Goal: Task Accomplishment & Management: Manage account settings

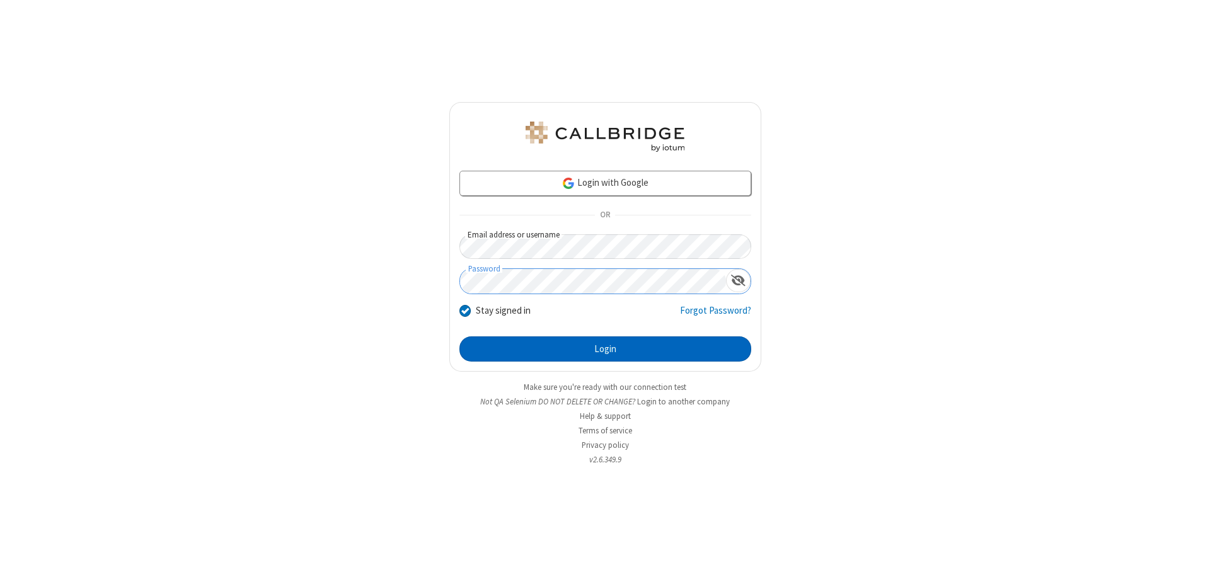
click at [605, 349] on button "Login" at bounding box center [605, 348] width 292 height 25
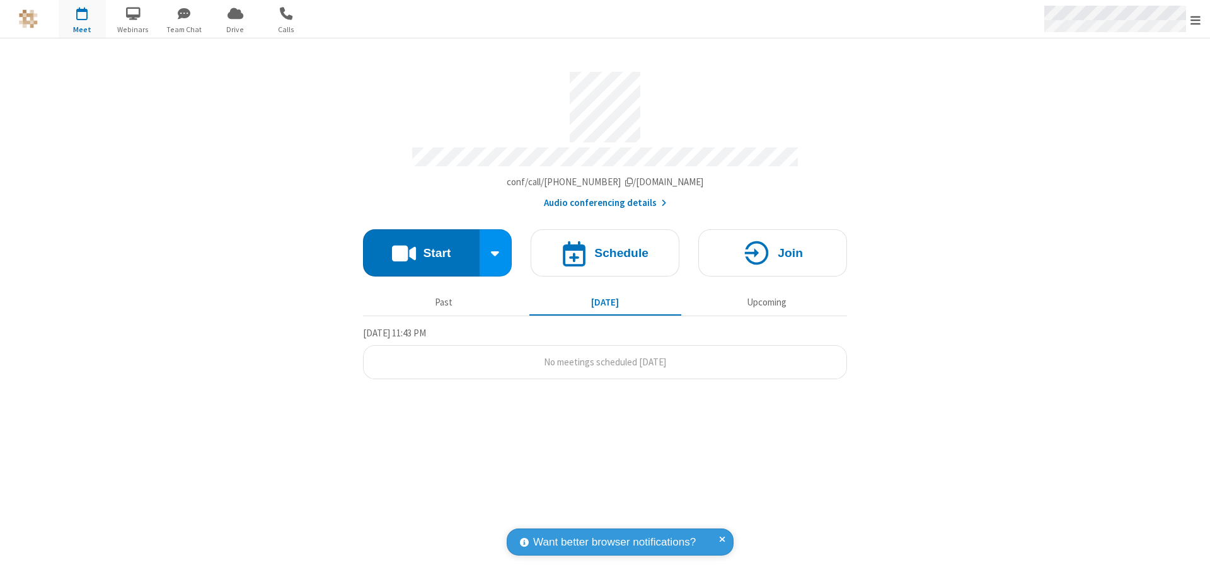
click at [1195, 20] on span "Open menu" at bounding box center [1195, 20] width 10 height 13
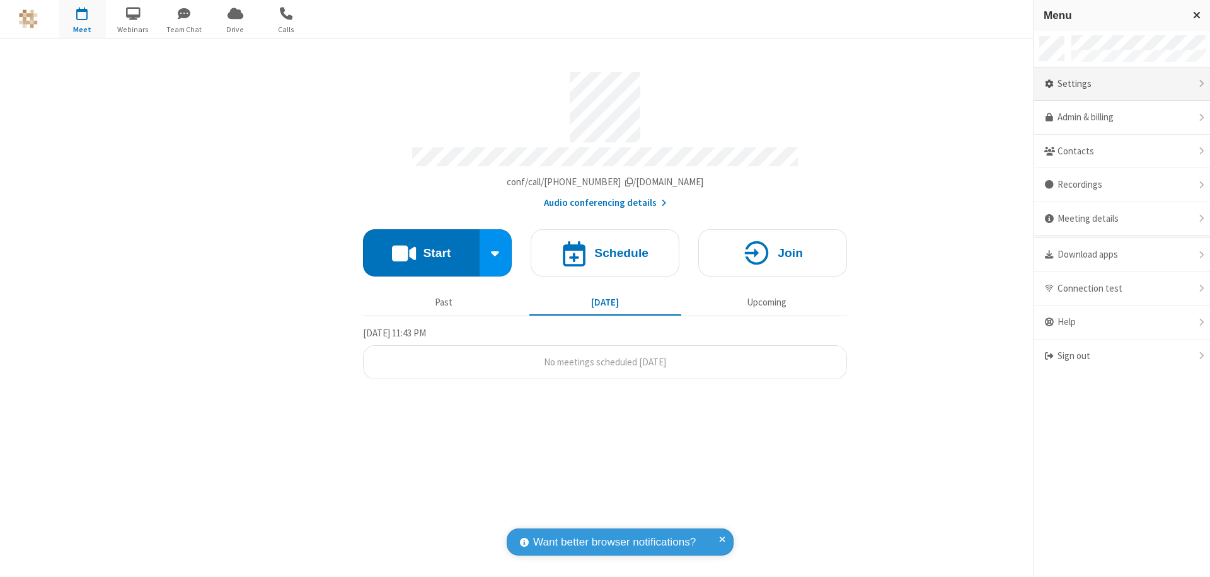
click at [1122, 84] on div "Settings" at bounding box center [1122, 84] width 176 height 34
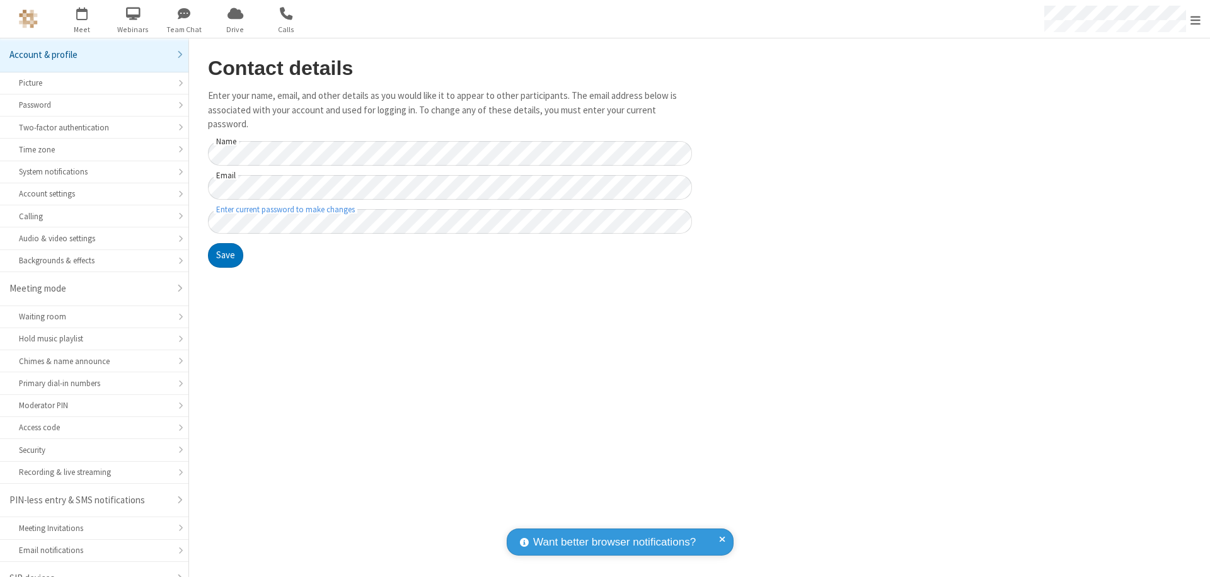
scroll to position [18, 0]
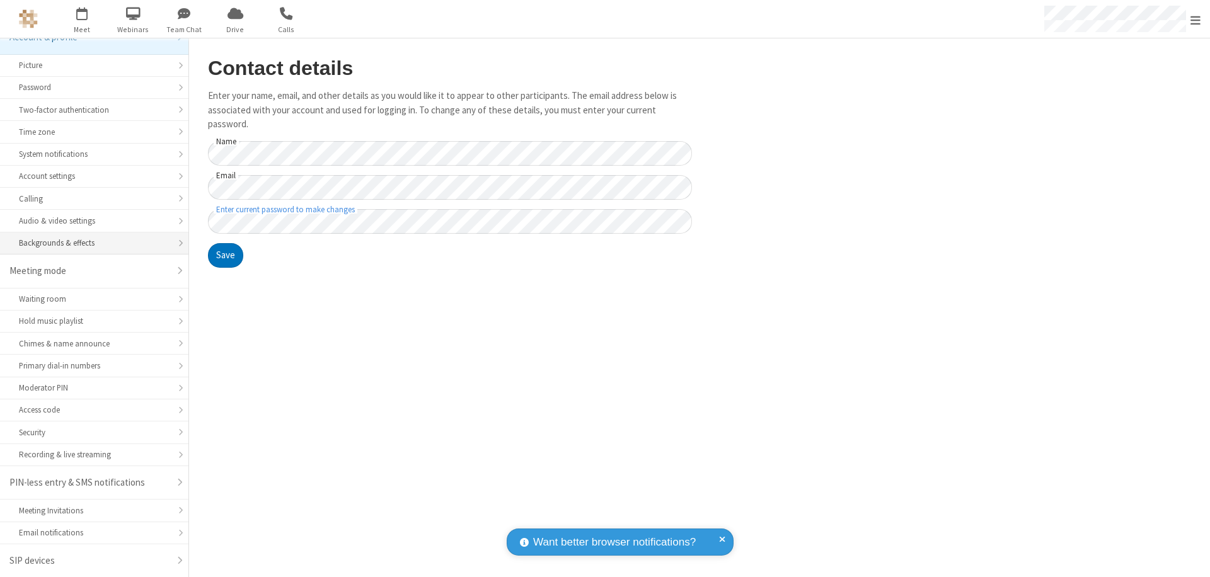
click at [89, 243] on div "Backgrounds & effects" at bounding box center [94, 243] width 151 height 12
